Goal: Find specific page/section

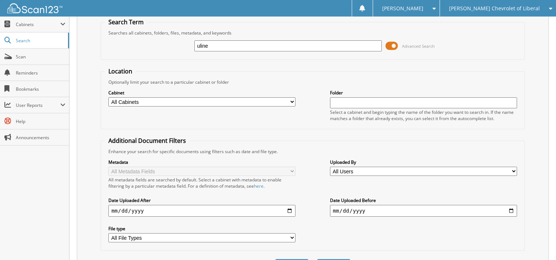
scroll to position [67, 0]
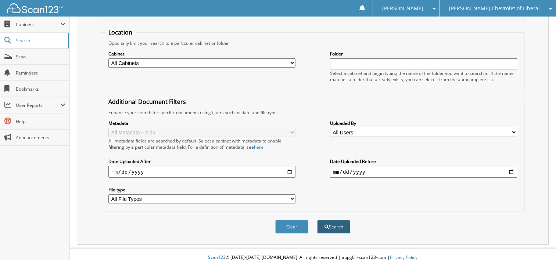
type input "uline"
click at [331, 220] on button "Search" at bounding box center [333, 227] width 33 height 14
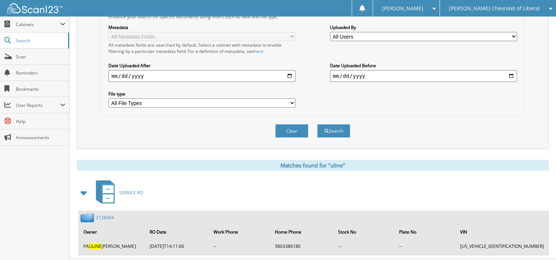
scroll to position [171, 0]
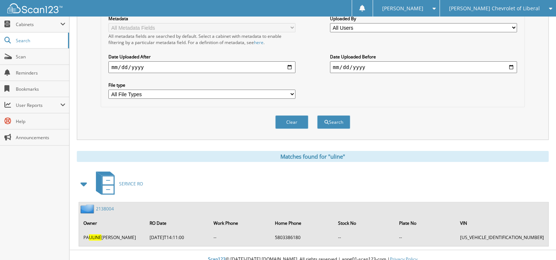
click at [106, 177] on icon at bounding box center [108, 181] width 11 height 8
